Goal: Find specific page/section: Find specific page/section

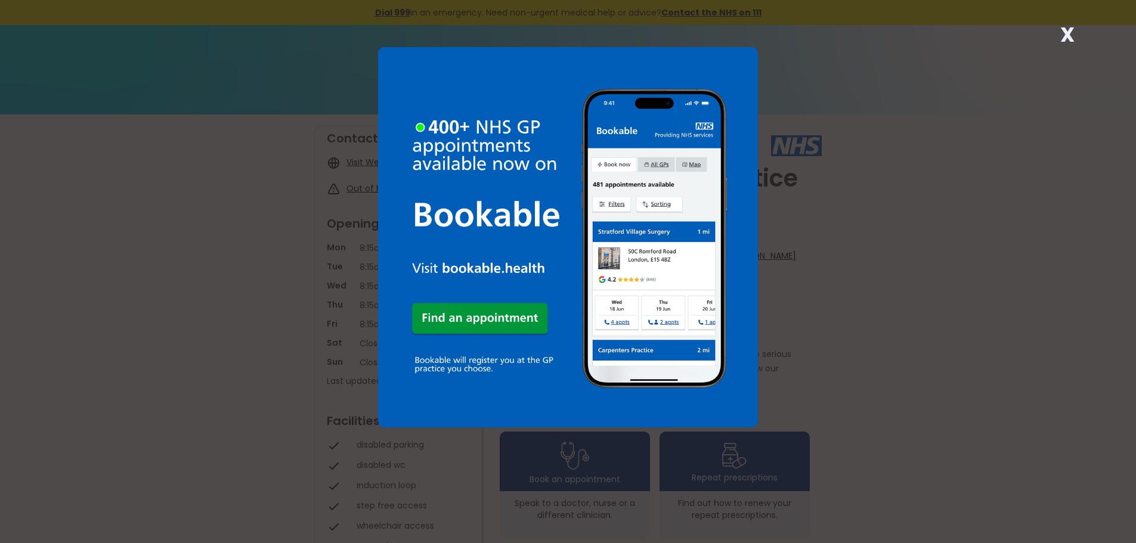
click at [1069, 35] on strong "X" at bounding box center [1067, 34] width 14 height 29
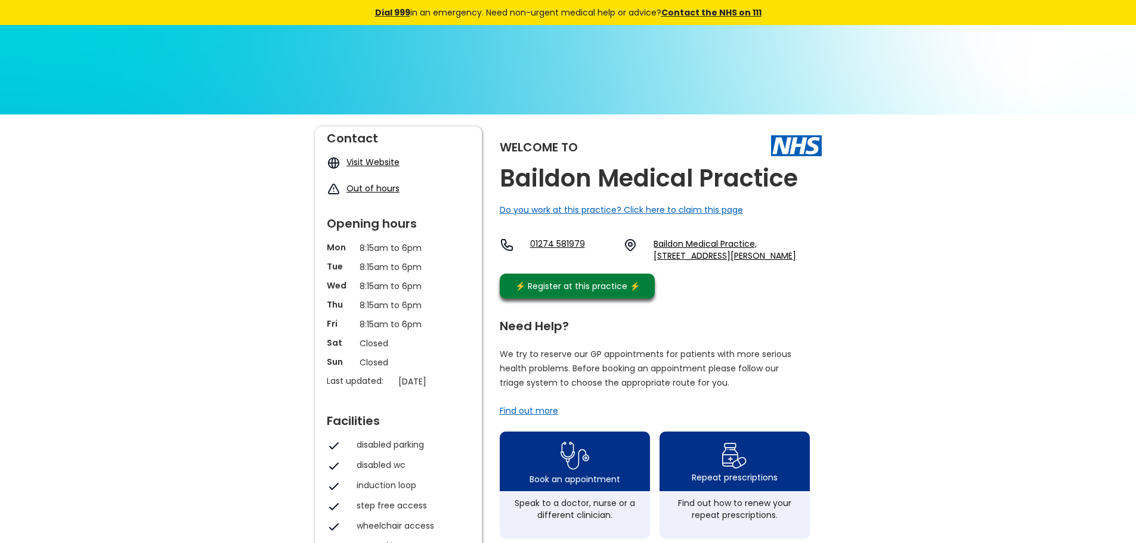
click at [362, 159] on link "Visit Website" at bounding box center [372, 162] width 53 height 12
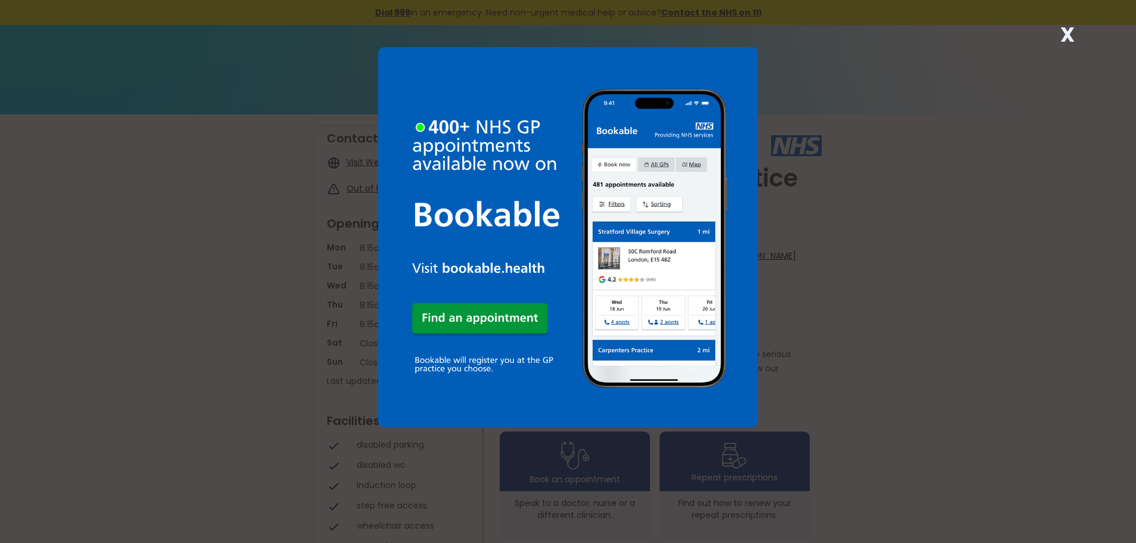
click at [1070, 33] on strong "X" at bounding box center [1067, 34] width 14 height 29
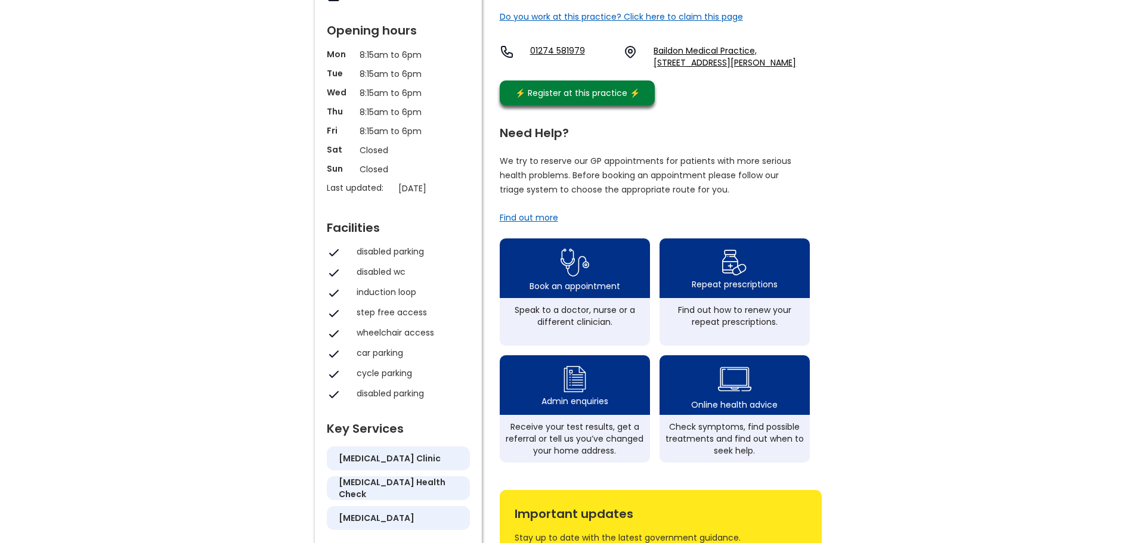
scroll to position [238, 0]
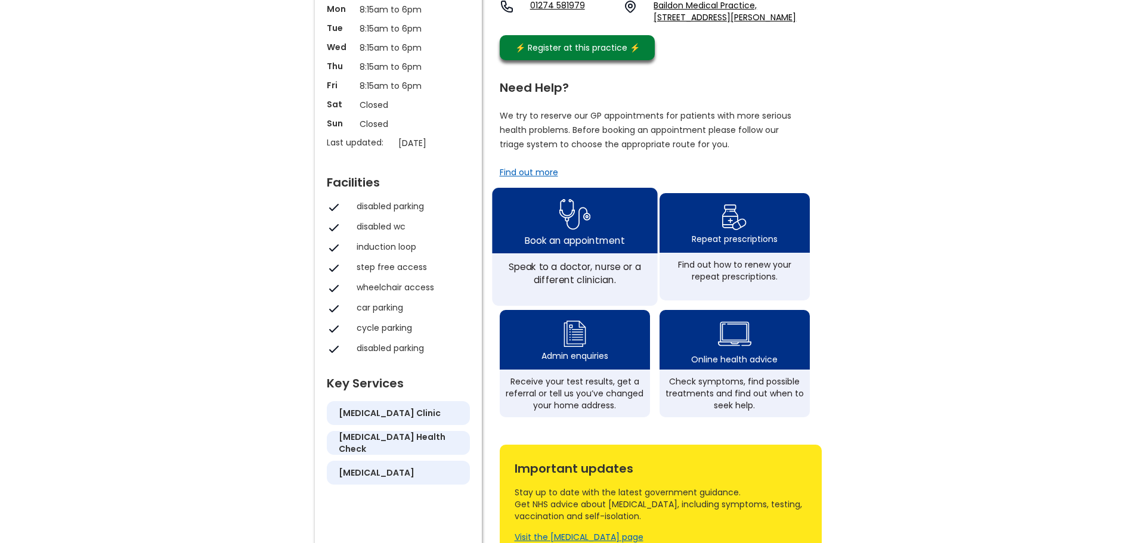
click at [578, 246] on div "Book an appointment" at bounding box center [575, 239] width 100 height 13
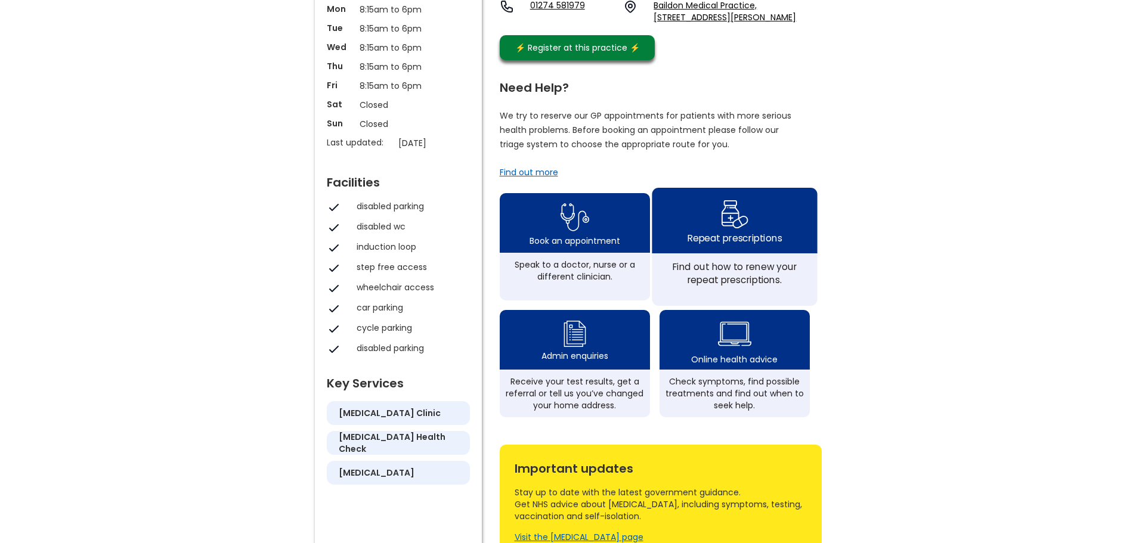
click at [706, 277] on div "Find out how to renew your repeat prescriptions." at bounding box center [734, 273] width 152 height 26
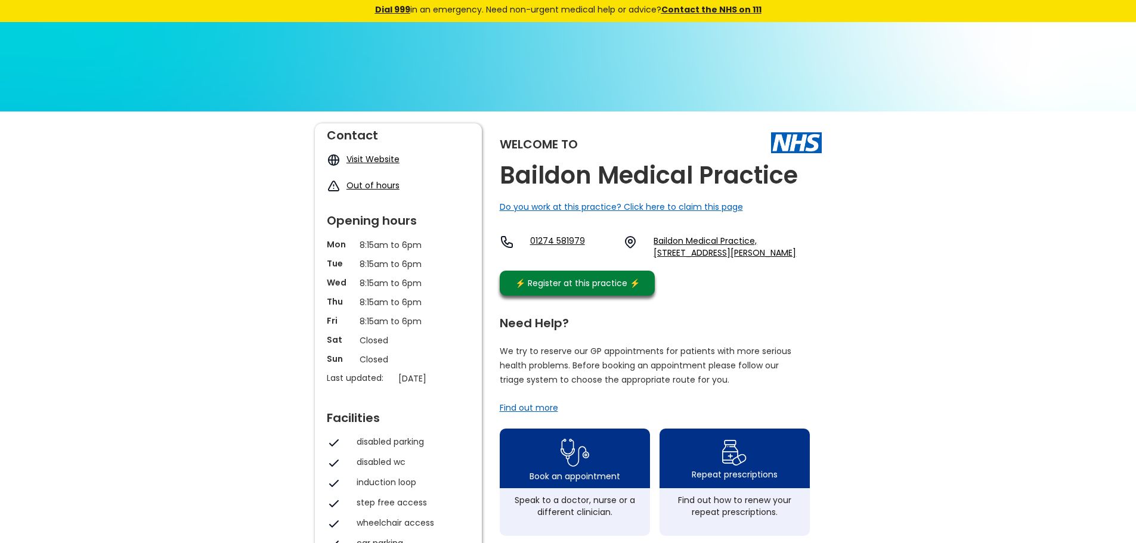
scroll to position [0, 0]
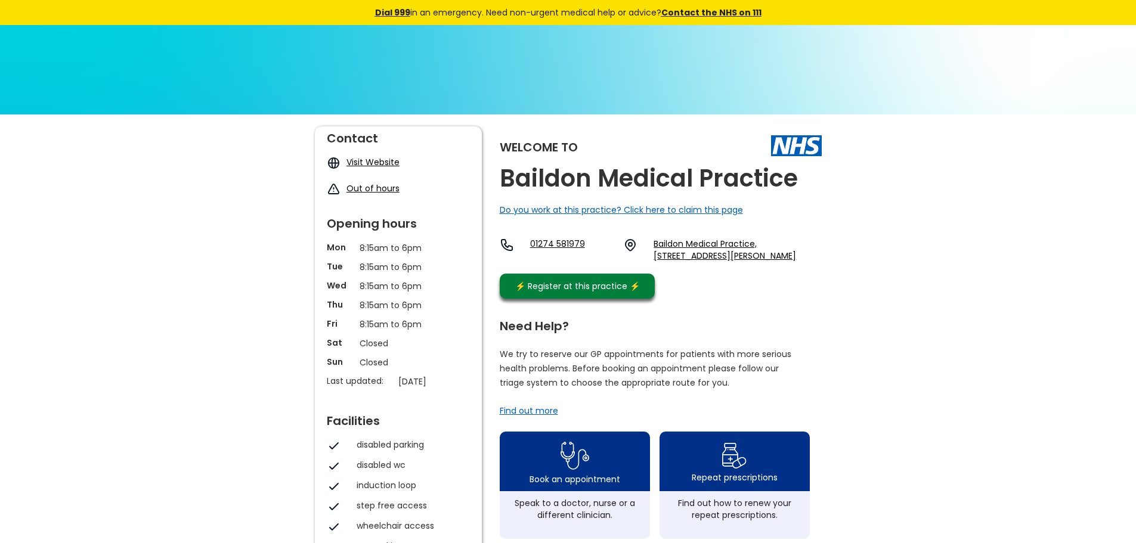
click at [374, 159] on link "Visit Website" at bounding box center [372, 162] width 53 height 12
click at [373, 160] on link "Visit Website" at bounding box center [372, 162] width 53 height 12
click at [373, 159] on link "Visit Website" at bounding box center [372, 162] width 53 height 12
